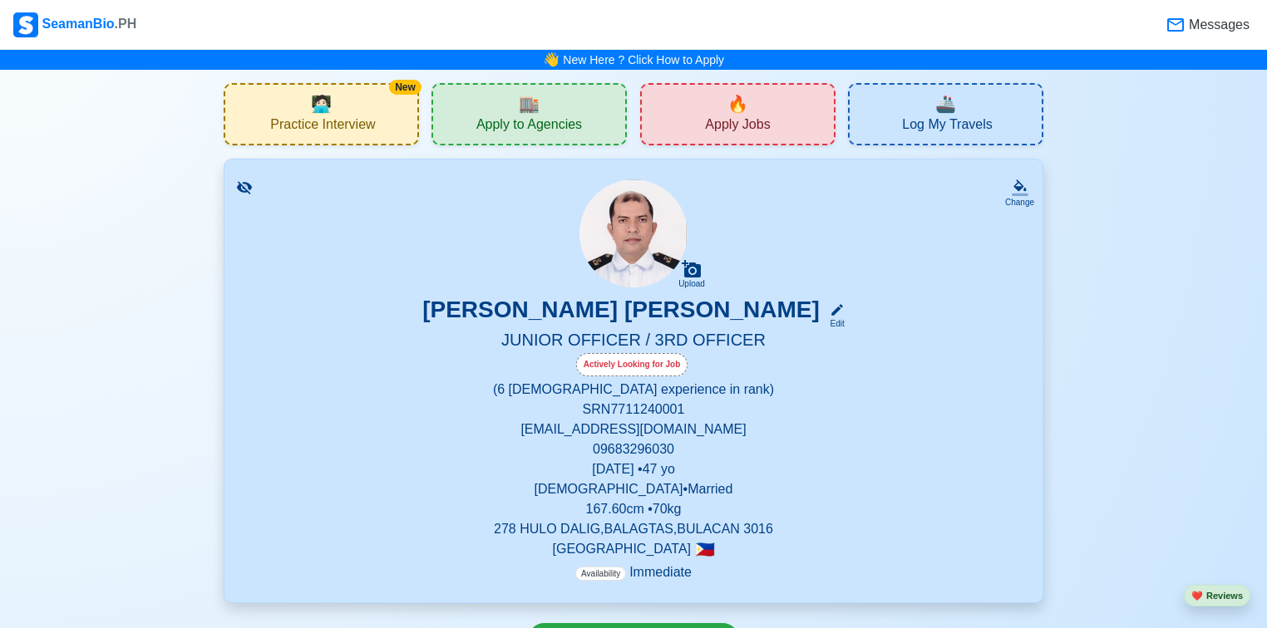
click at [1183, 29] on icon at bounding box center [1176, 25] width 20 height 20
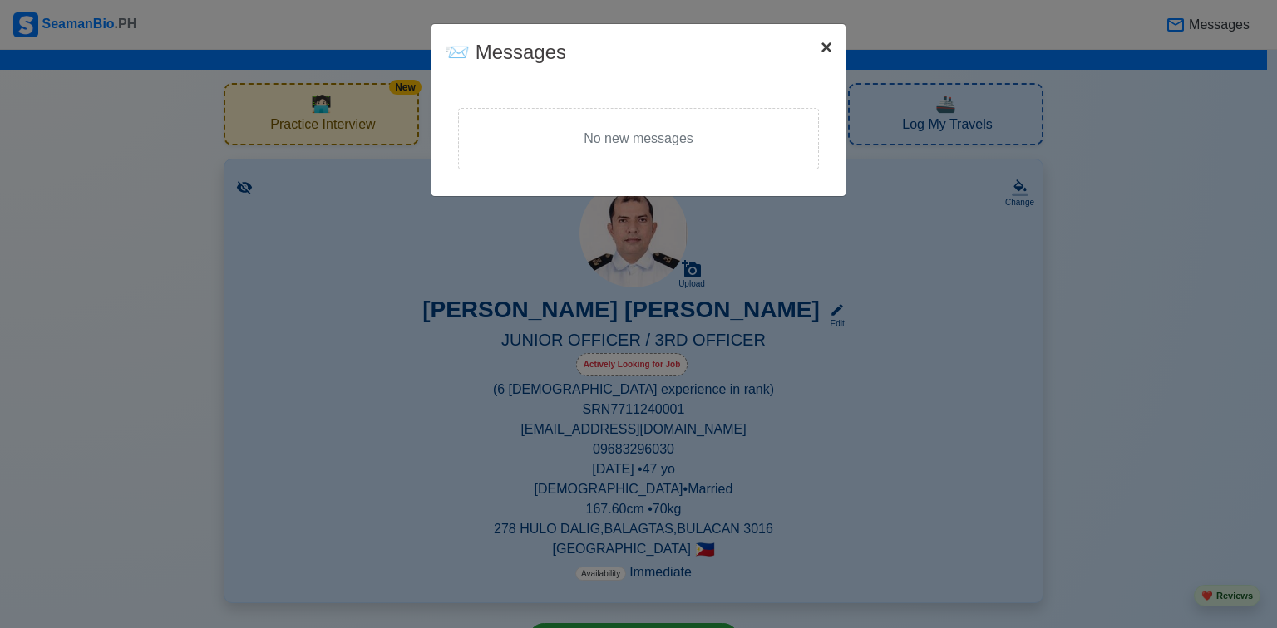
click at [826, 50] on span "×" at bounding box center [827, 47] width 12 height 22
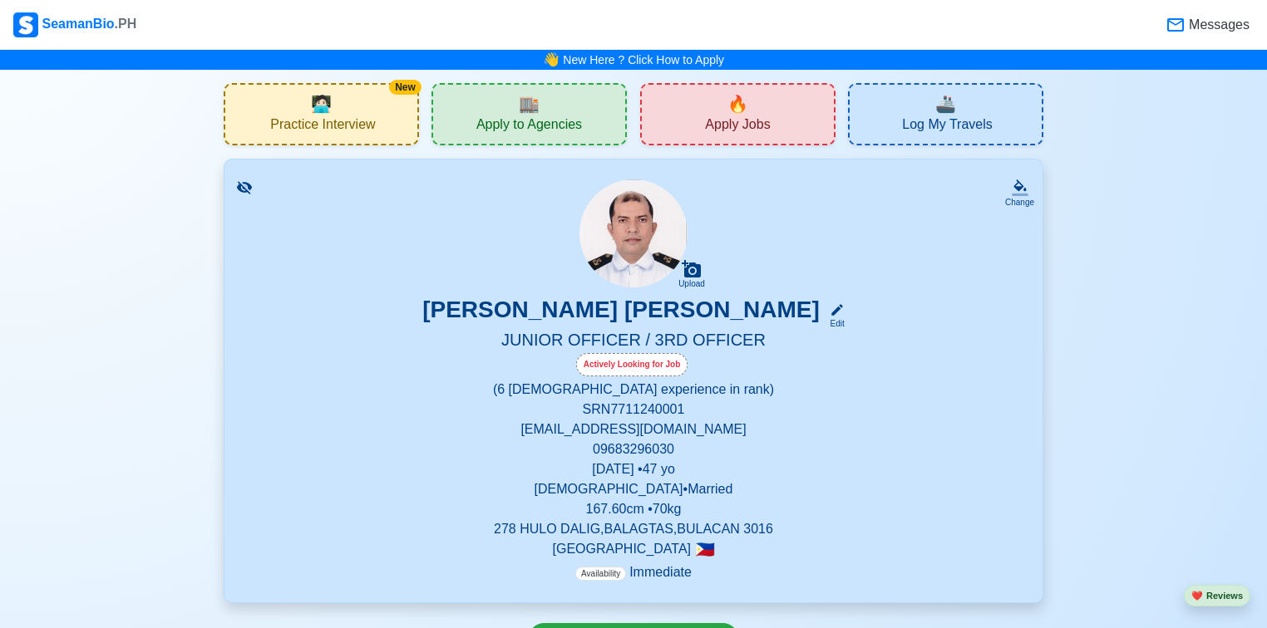
drag, startPoint x: 1235, startPoint y: 0, endPoint x: 974, endPoint y: 313, distance: 406.7
click at [974, 313] on div "[PERSON_NAME] [PERSON_NAME] Edit" at bounding box center [633, 313] width 778 height 34
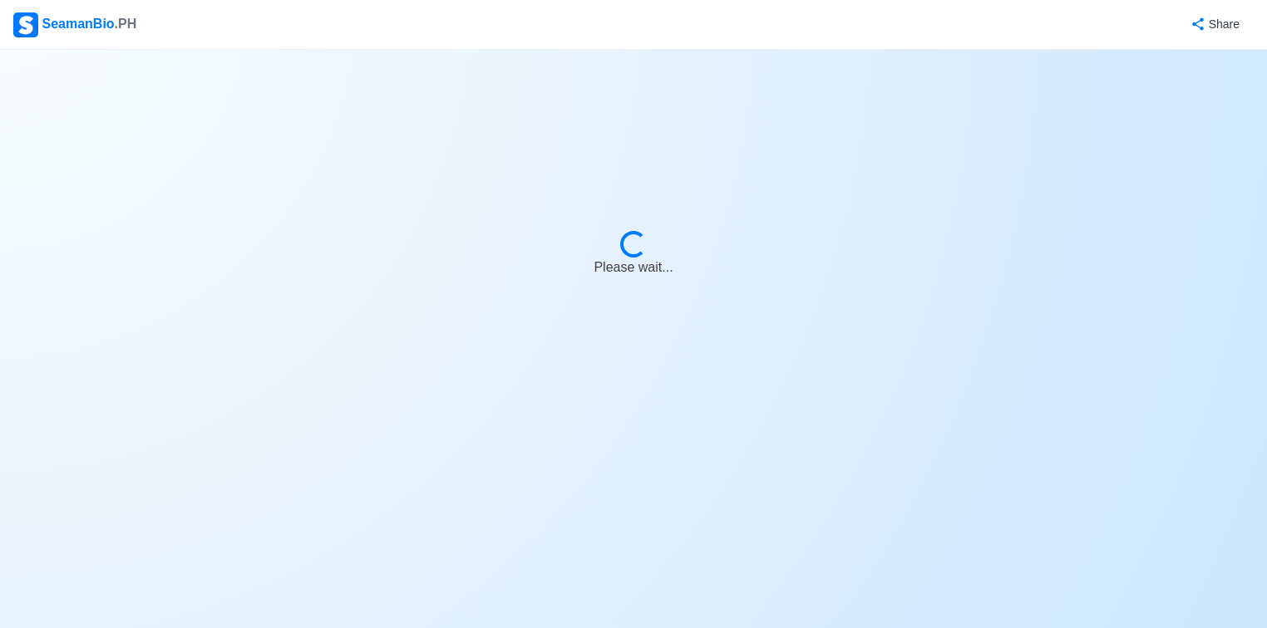
select select "Actively Looking for Job"
select select "Visible for Hiring"
select select "Married"
select select "[DEMOGRAPHIC_DATA]"
select select "PH"
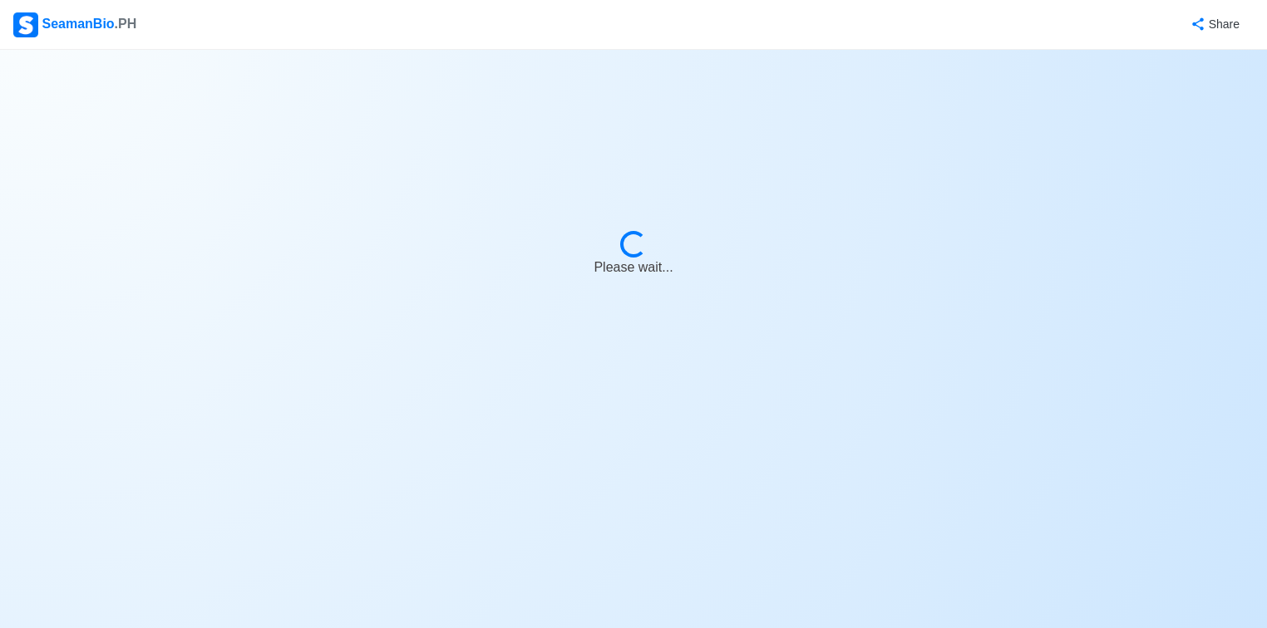
select select "0"
select select "6"
select select "4102416000000"
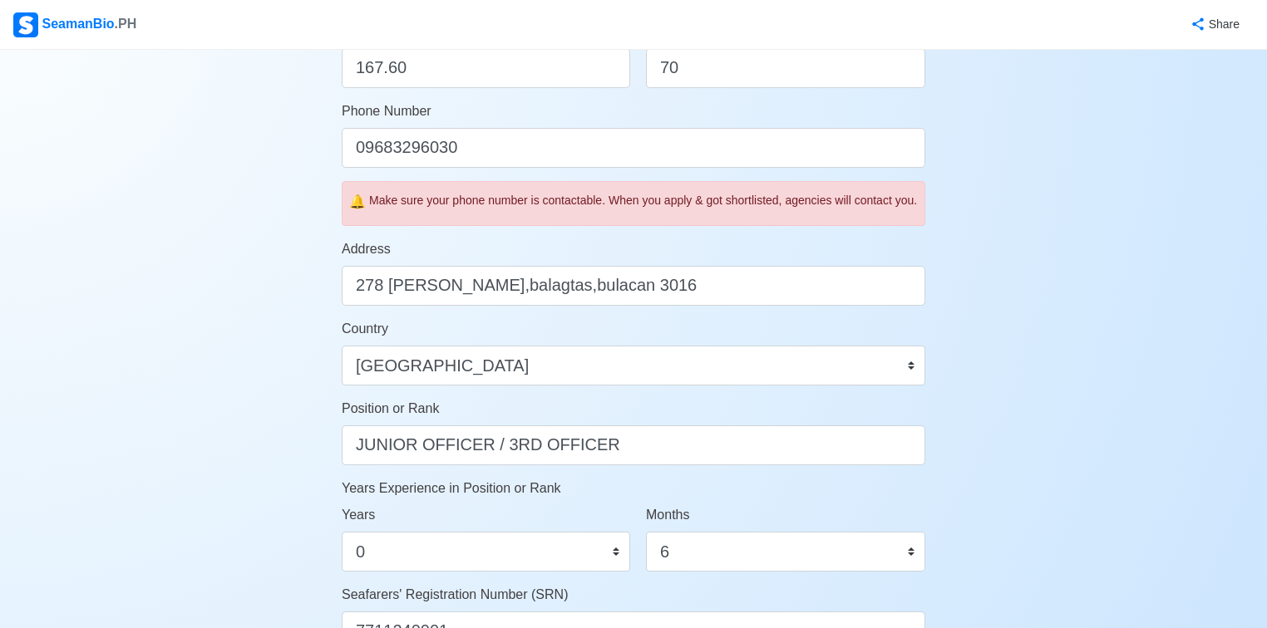
scroll to position [532, 0]
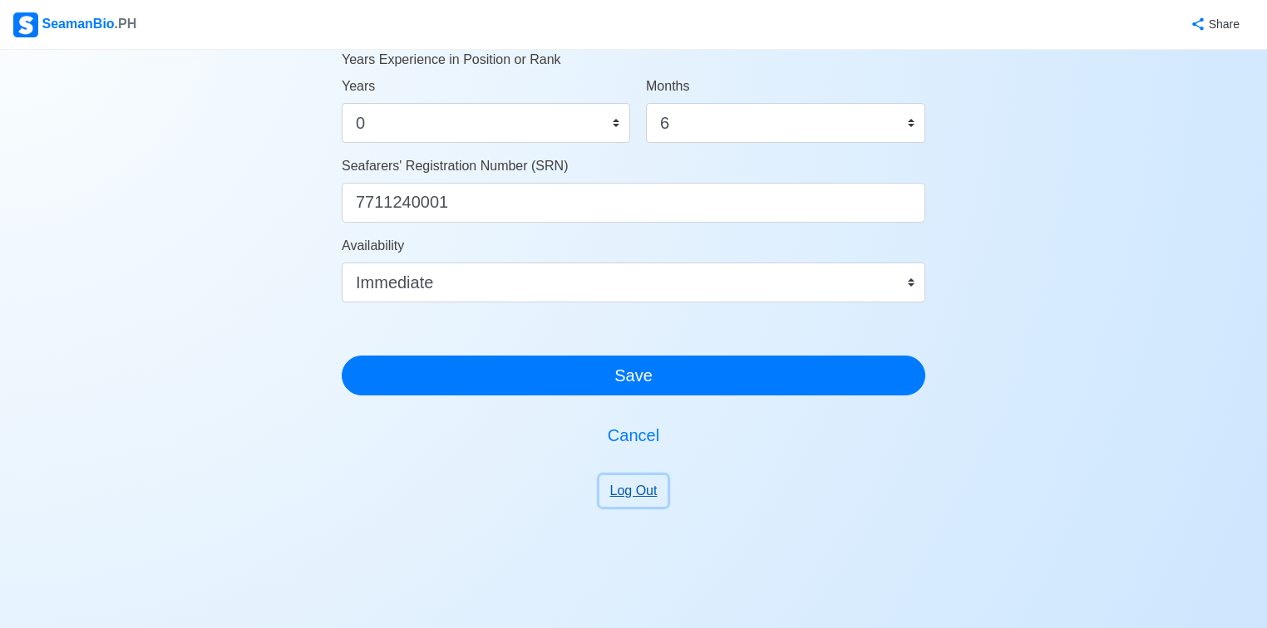
click at [625, 505] on button "Log Out" at bounding box center [633, 492] width 69 height 32
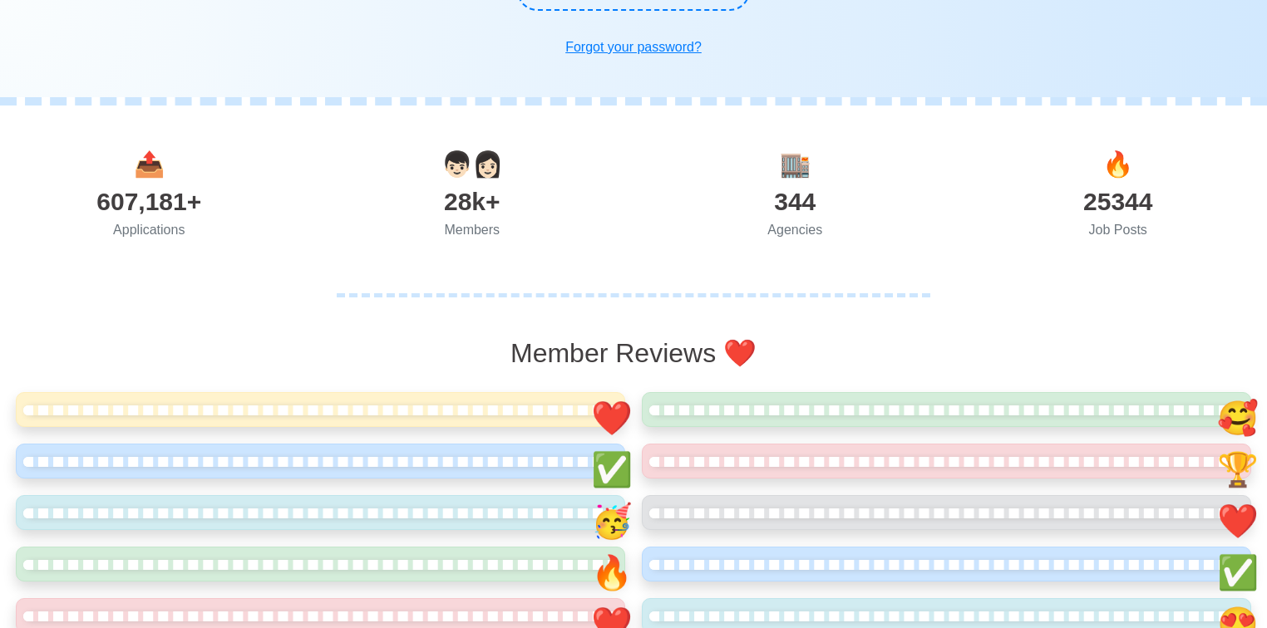
scroll to position [881, 0]
